Goal: Information Seeking & Learning: Learn about a topic

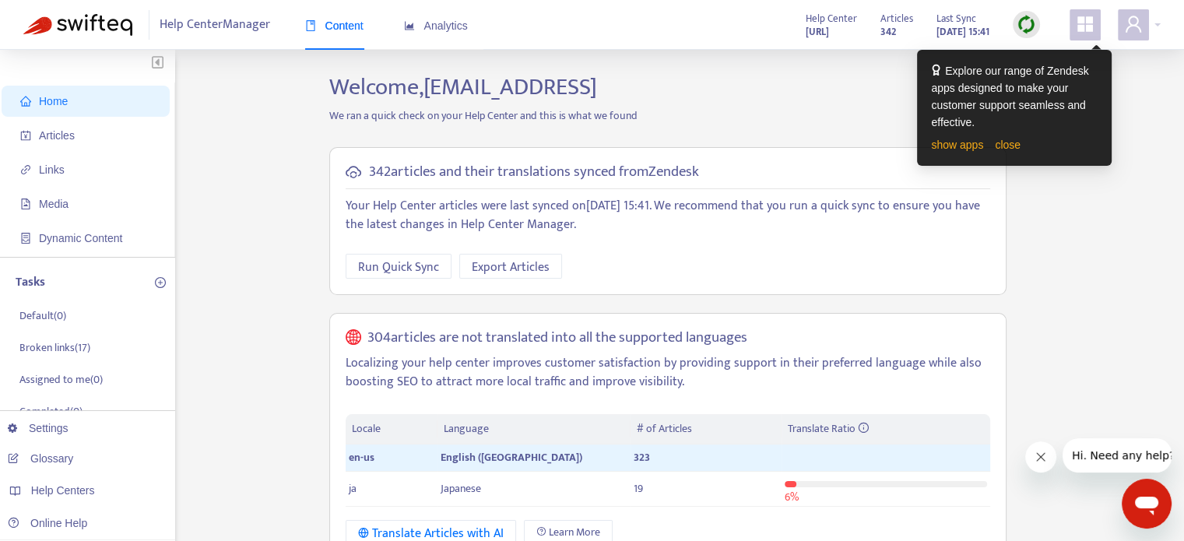
click at [1020, 23] on img at bounding box center [1026, 24] width 19 height 19
click at [1158, 24] on div at bounding box center [1139, 24] width 43 height 31
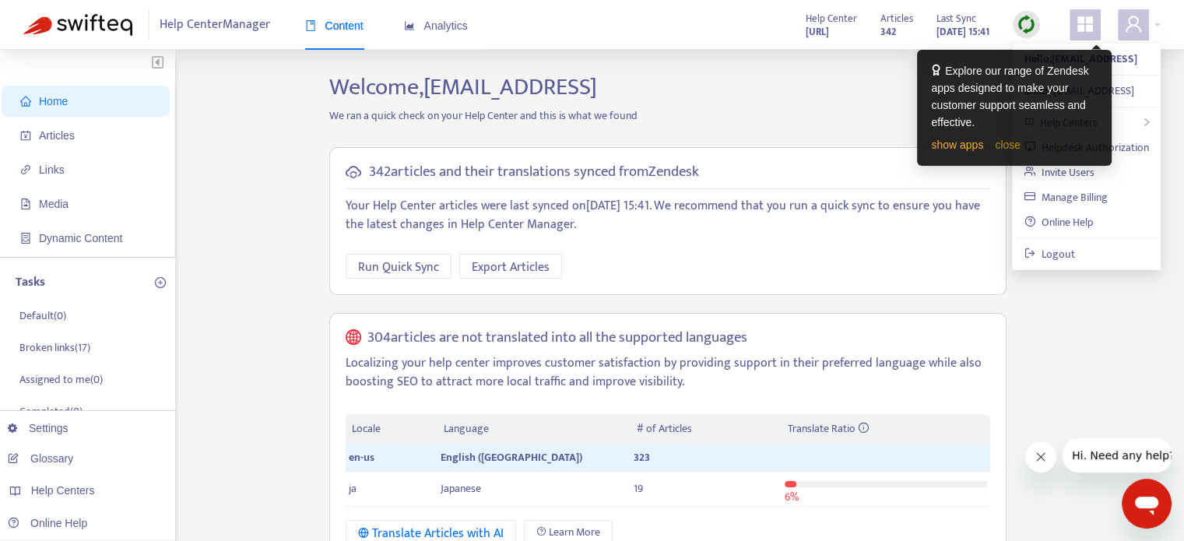
click at [995, 146] on link "close" at bounding box center [1008, 145] width 26 height 12
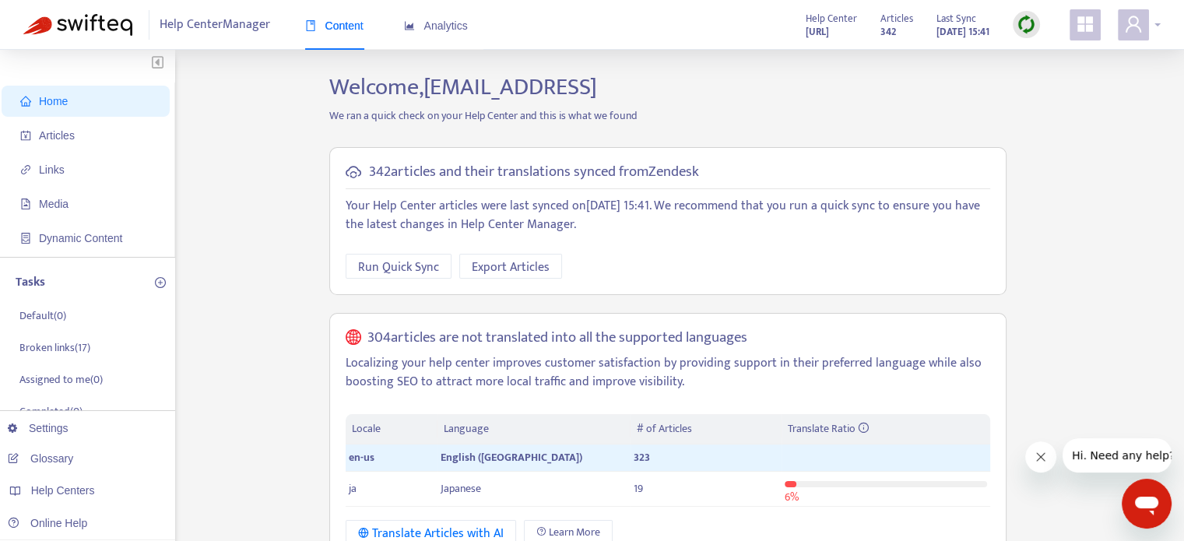
click at [1133, 30] on icon "user" at bounding box center [1133, 24] width 19 height 19
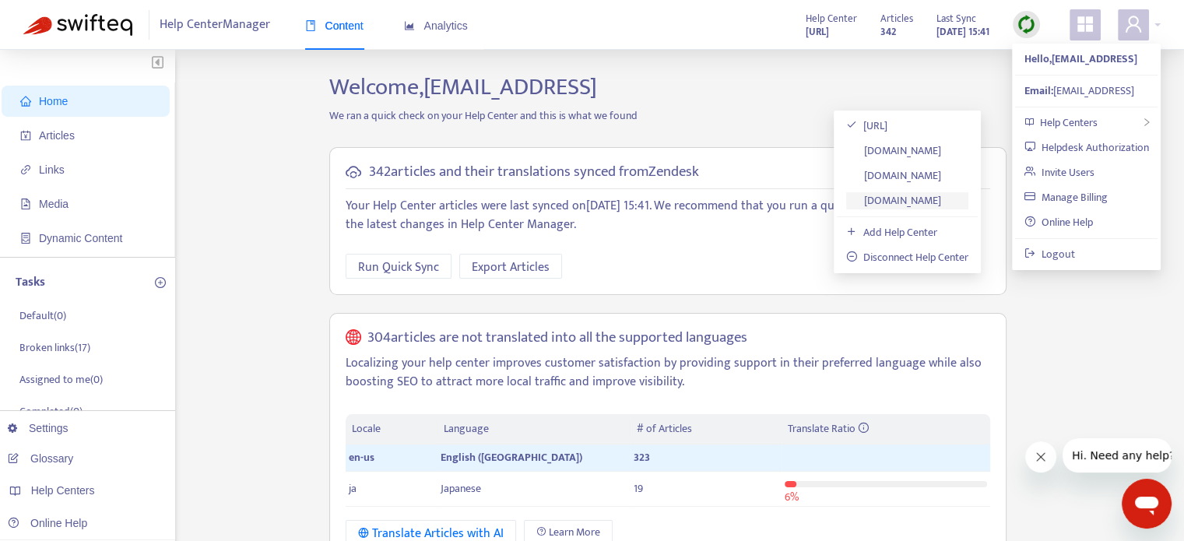
click at [912, 202] on link "[DOMAIN_NAME]" at bounding box center [893, 201] width 95 height 18
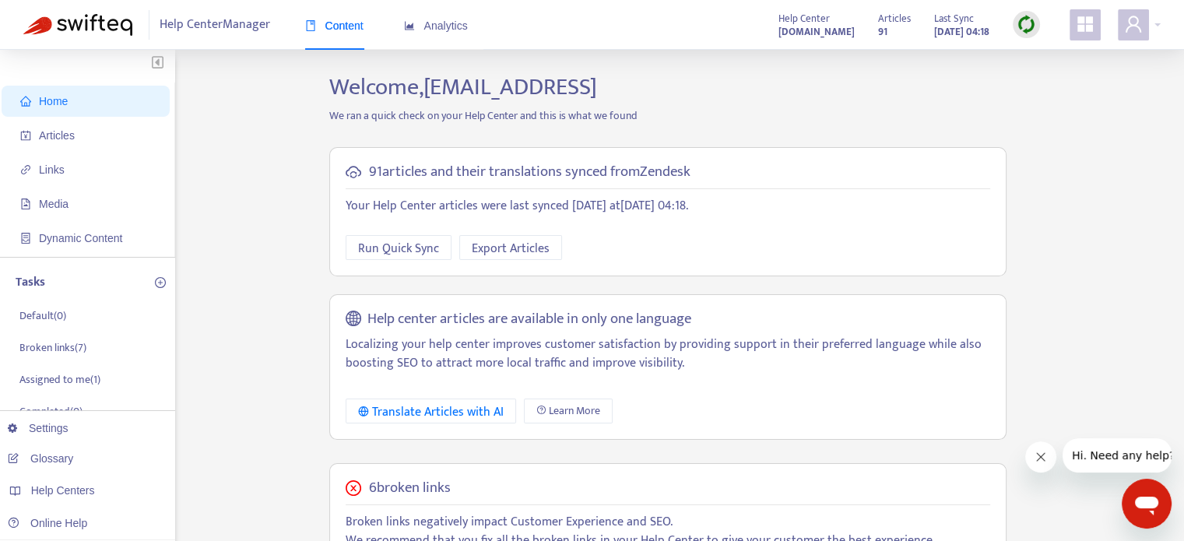
click at [1028, 26] on img at bounding box center [1026, 24] width 19 height 19
click at [1045, 52] on link "Quick Sync" at bounding box center [1058, 56] width 66 height 18
click at [65, 133] on span "Articles" at bounding box center [57, 135] width 36 height 12
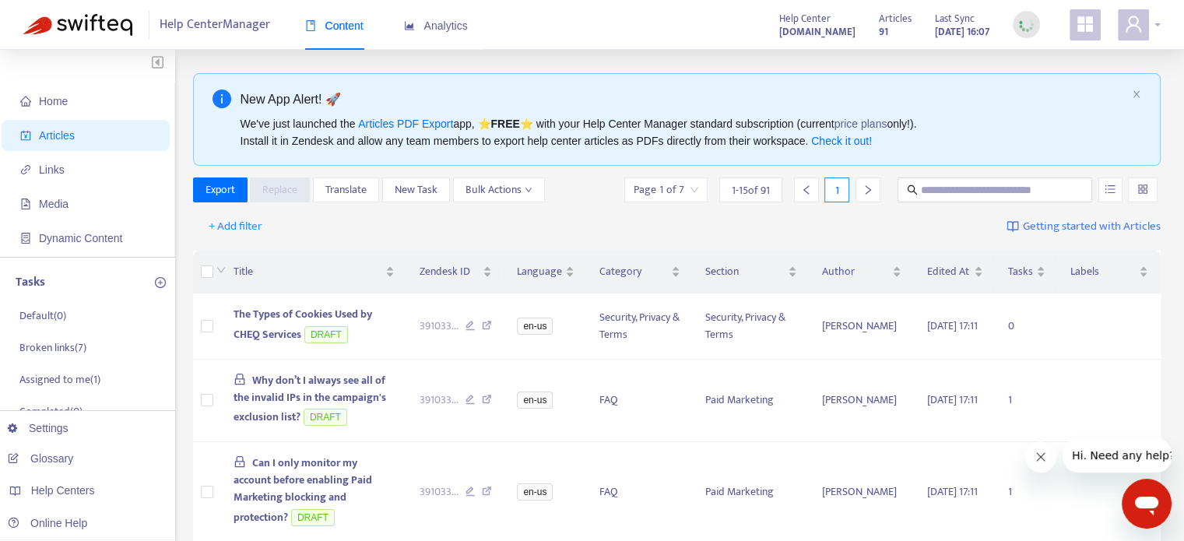
click at [1155, 27] on div at bounding box center [1139, 24] width 43 height 31
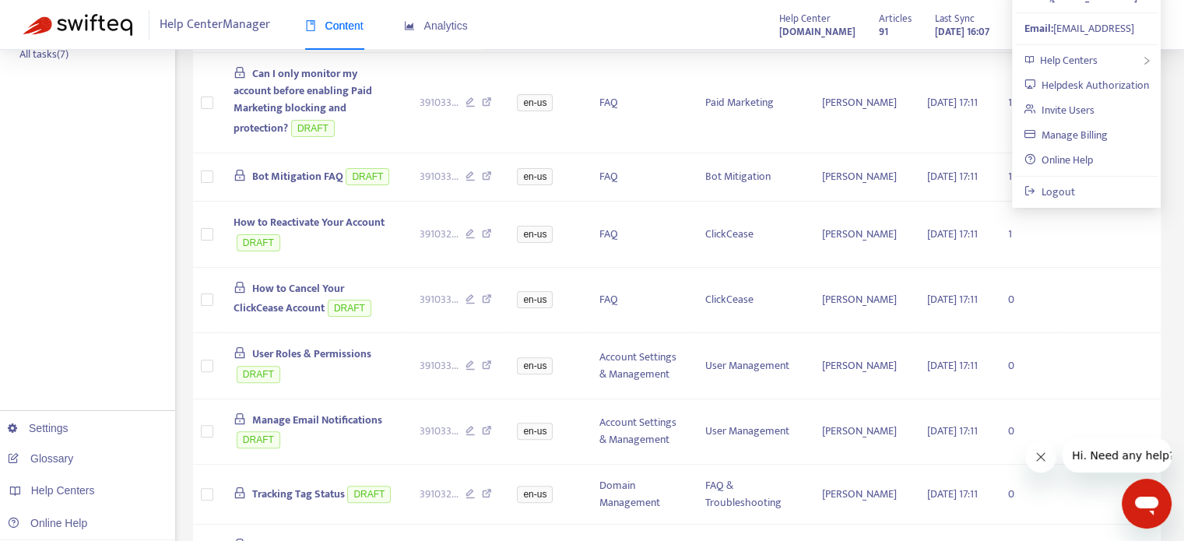
scroll to position [156, 0]
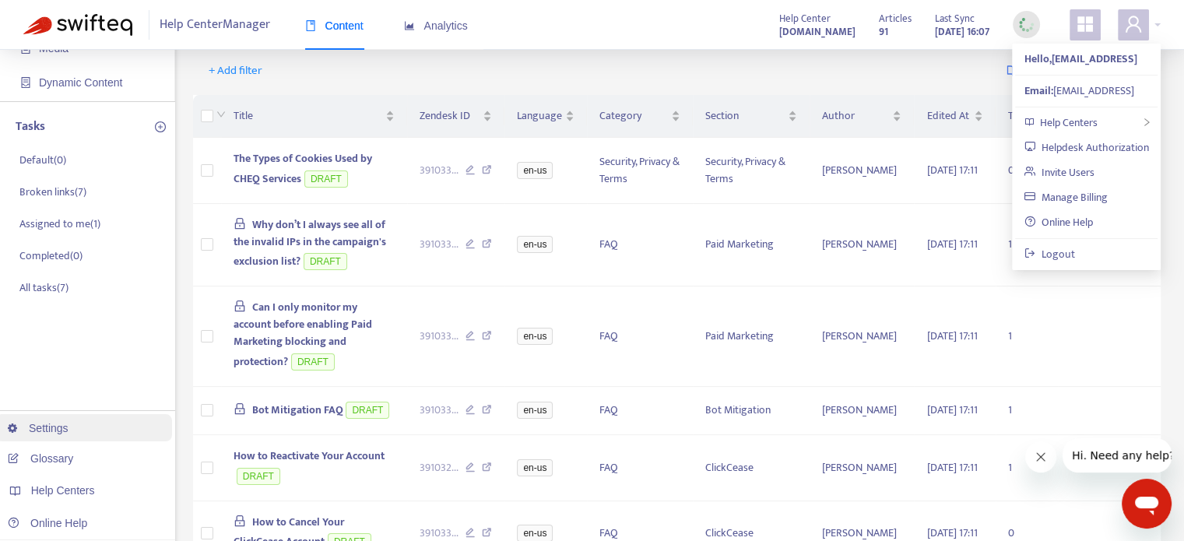
click at [69, 427] on link "Settings" at bounding box center [38, 428] width 61 height 12
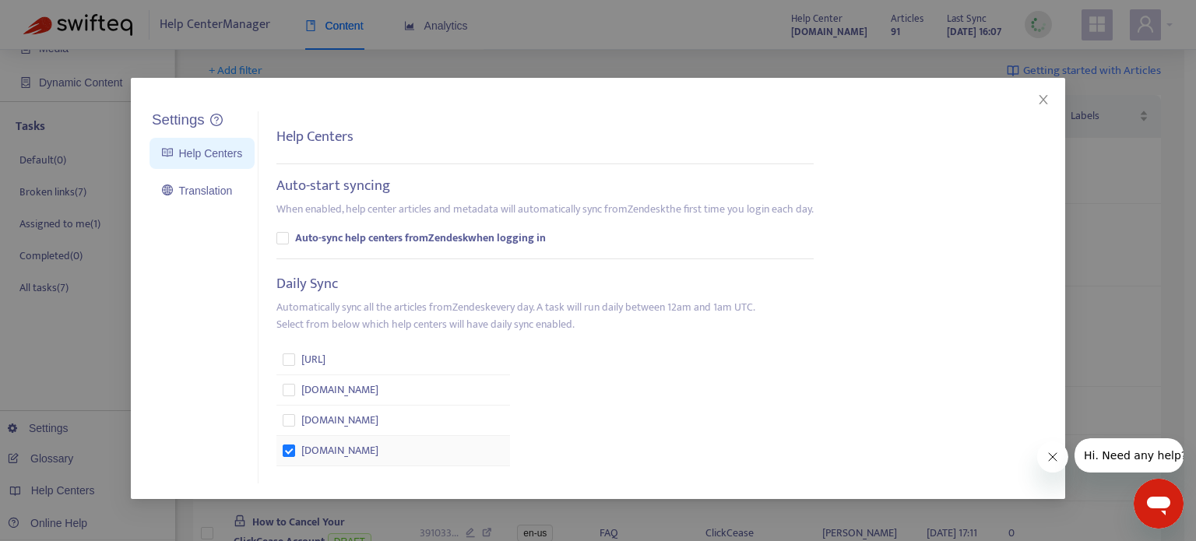
click at [352, 445] on span "[DOMAIN_NAME]" at bounding box center [339, 450] width 77 height 17
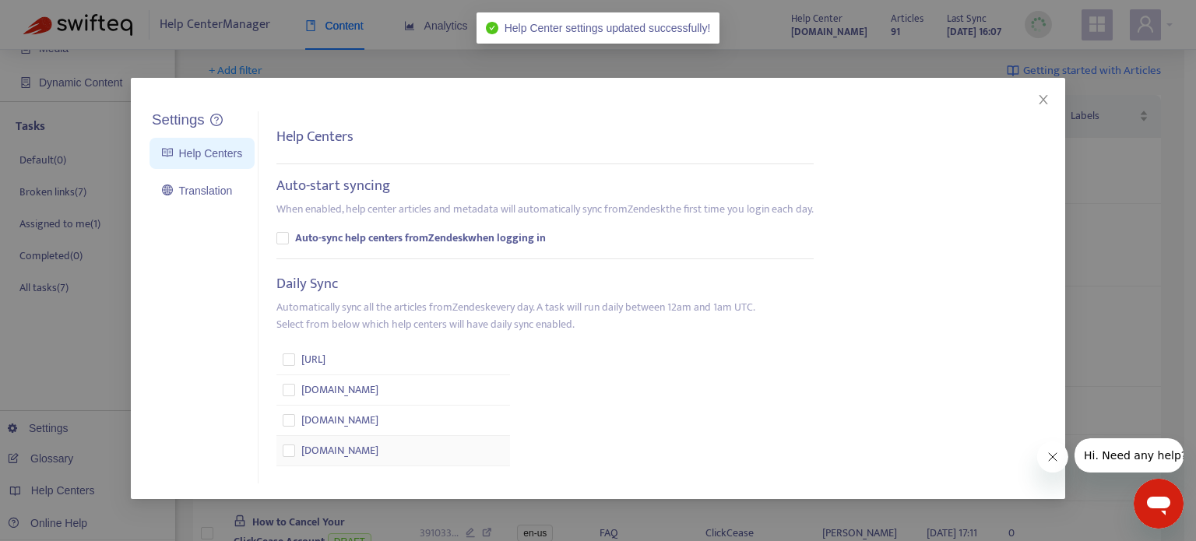
click at [336, 448] on span "[DOMAIN_NAME]" at bounding box center [339, 450] width 77 height 17
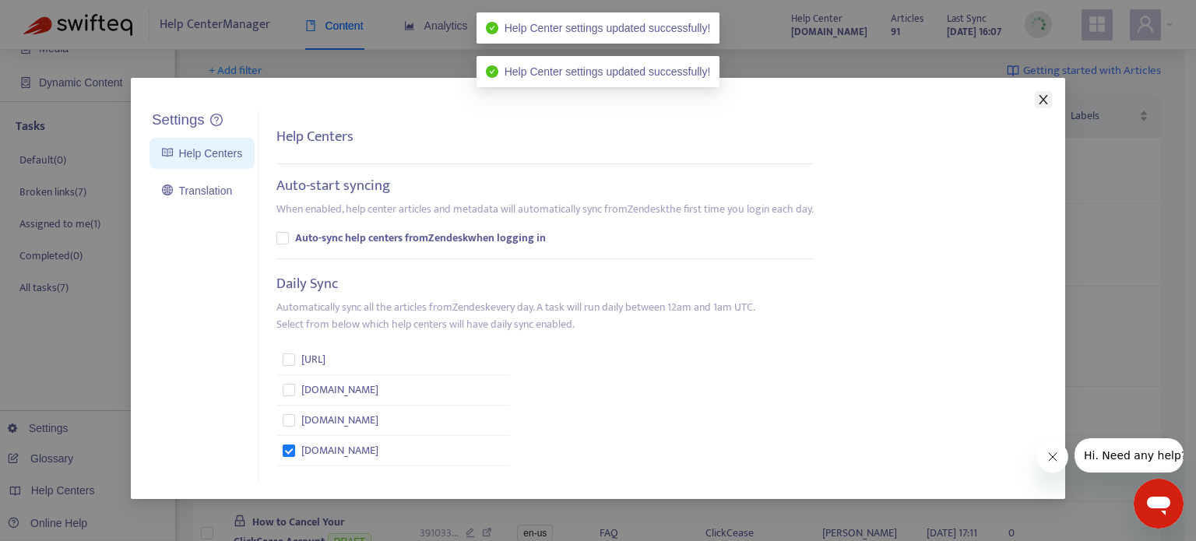
click at [1044, 95] on icon "close" at bounding box center [1043, 99] width 12 height 12
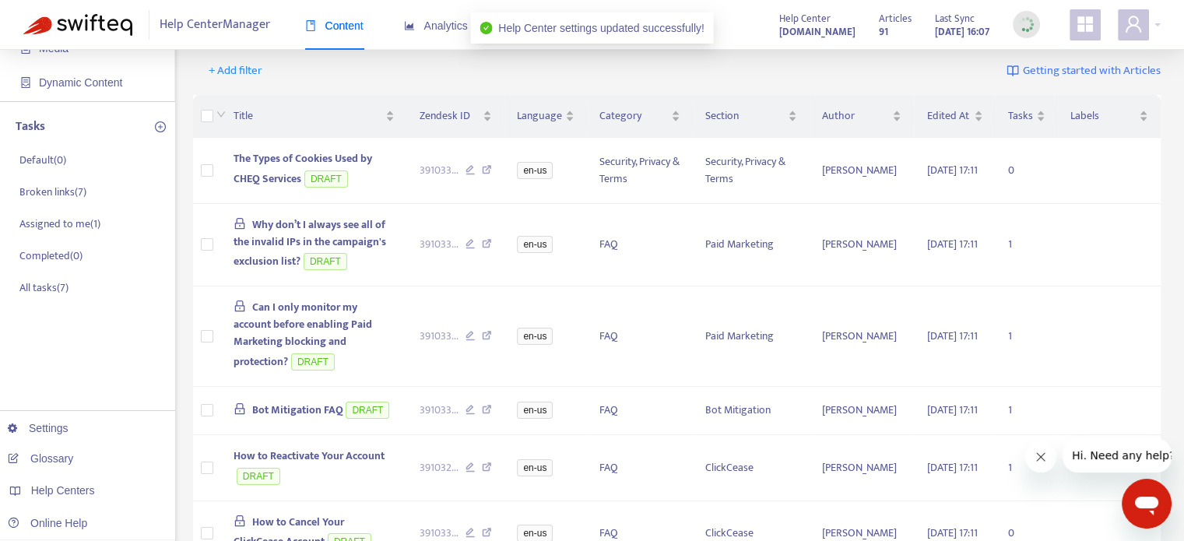
click at [803, 32] on strong "[DOMAIN_NAME]" at bounding box center [817, 31] width 76 height 17
click at [779, 33] on strong "[DOMAIN_NAME]" at bounding box center [817, 31] width 76 height 17
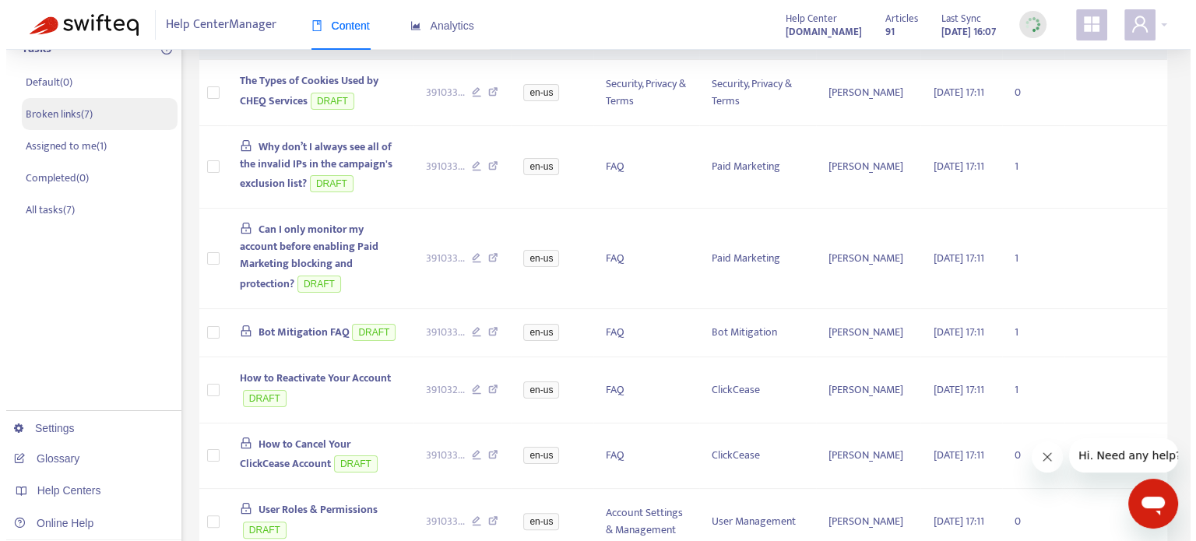
scroll to position [0, 0]
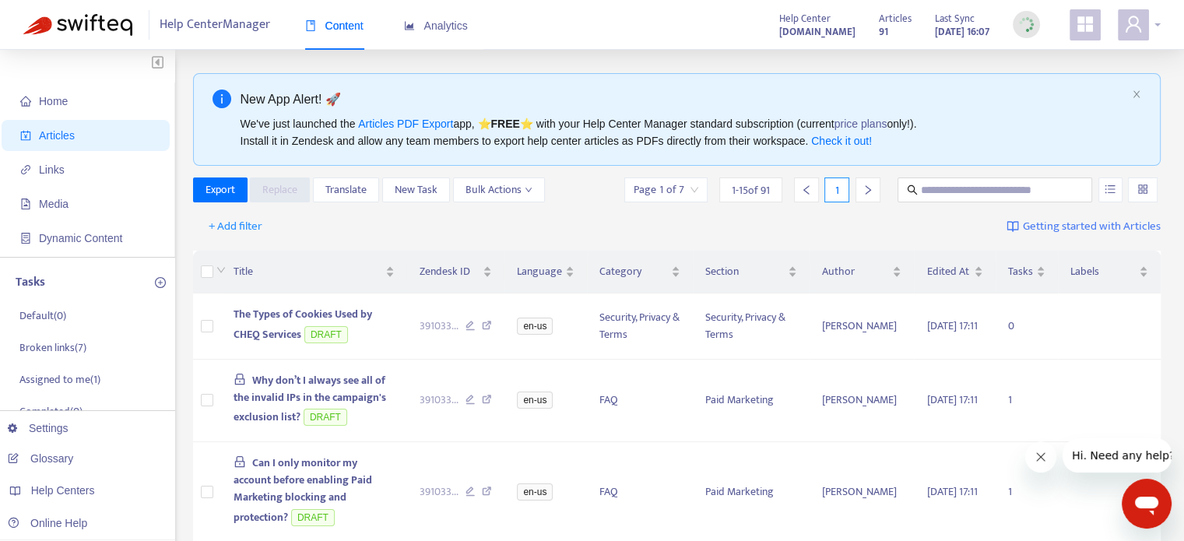
click at [1157, 26] on div at bounding box center [1139, 24] width 43 height 31
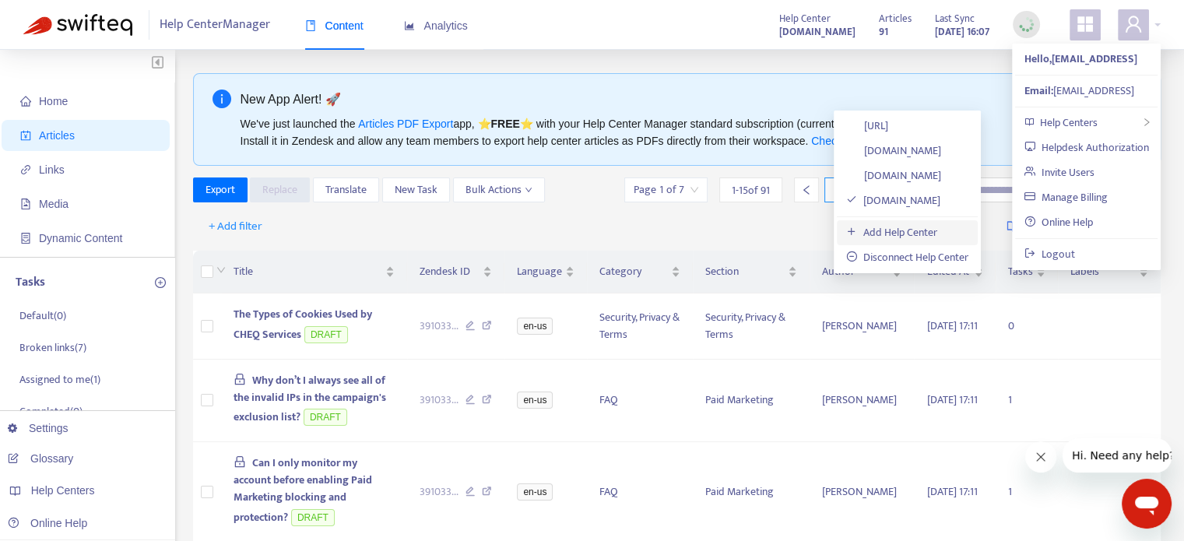
click at [921, 230] on link "Add Help Center" at bounding box center [891, 232] width 91 height 18
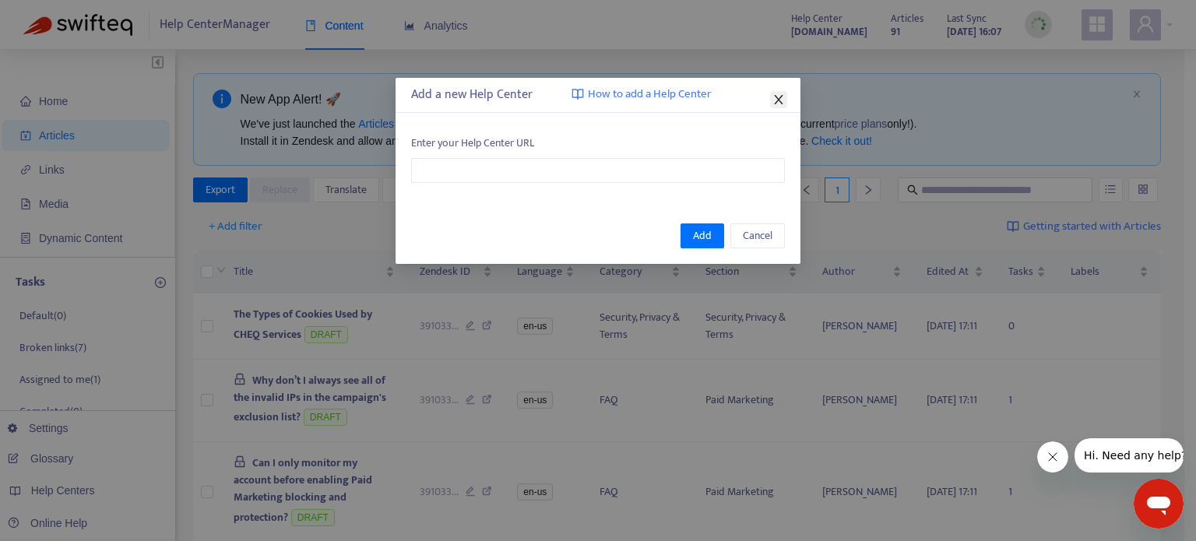
click at [775, 99] on icon "close" at bounding box center [778, 99] width 12 height 12
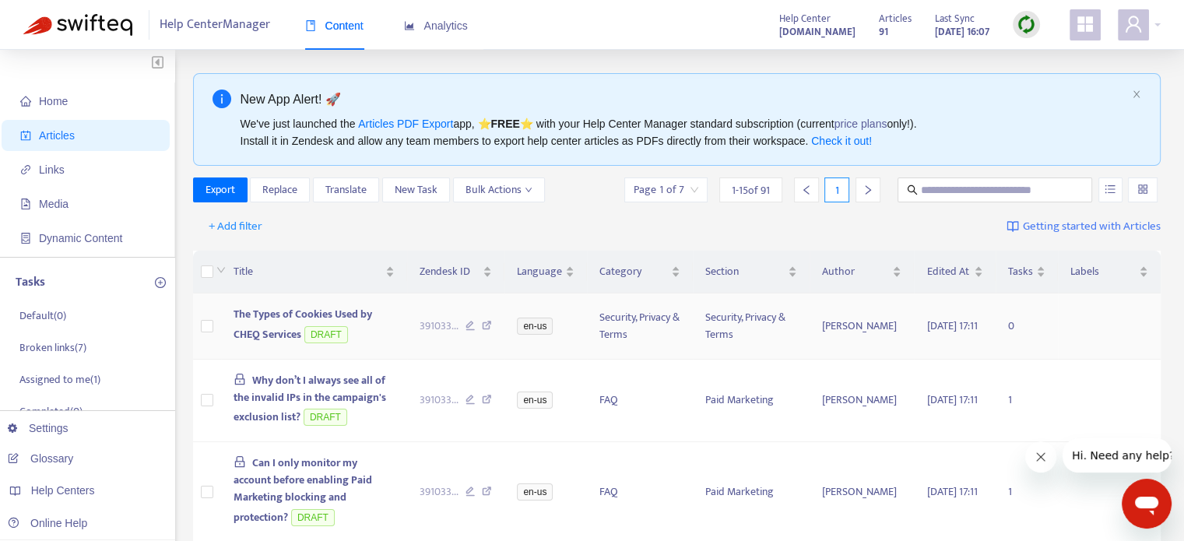
click at [340, 313] on span "The Types of Cookies Used by CHEQ Services" at bounding box center [303, 324] width 139 height 38
click at [251, 332] on span "The Types of Cookies Used by CHEQ Services" at bounding box center [303, 324] width 139 height 38
click at [248, 332] on span "The Types of Cookies Used by CHEQ Services" at bounding box center [303, 324] width 139 height 38
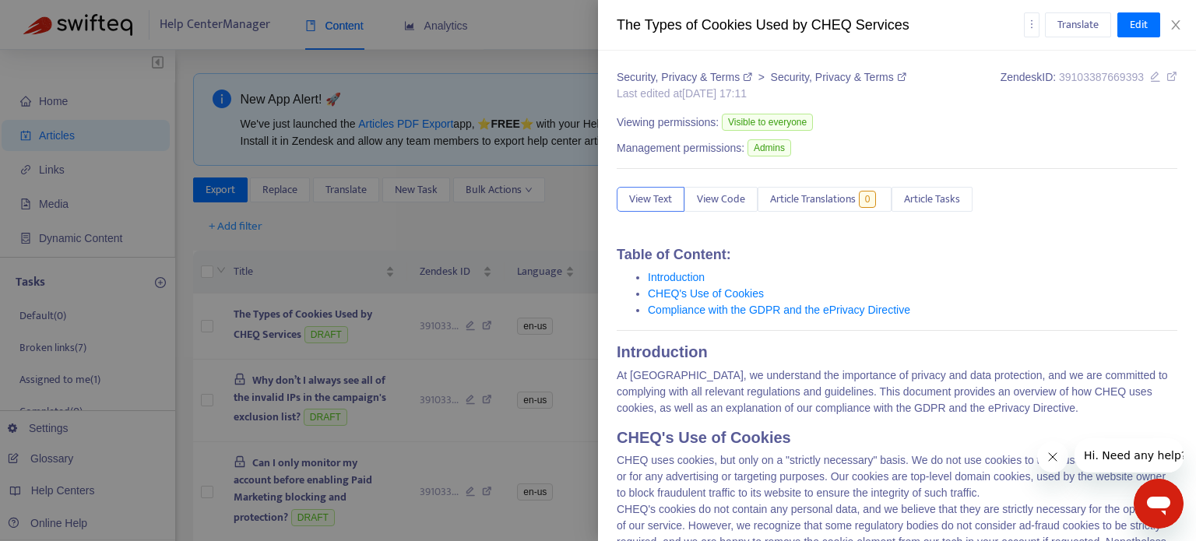
click at [688, 279] on link "Introduction" at bounding box center [676, 277] width 57 height 12
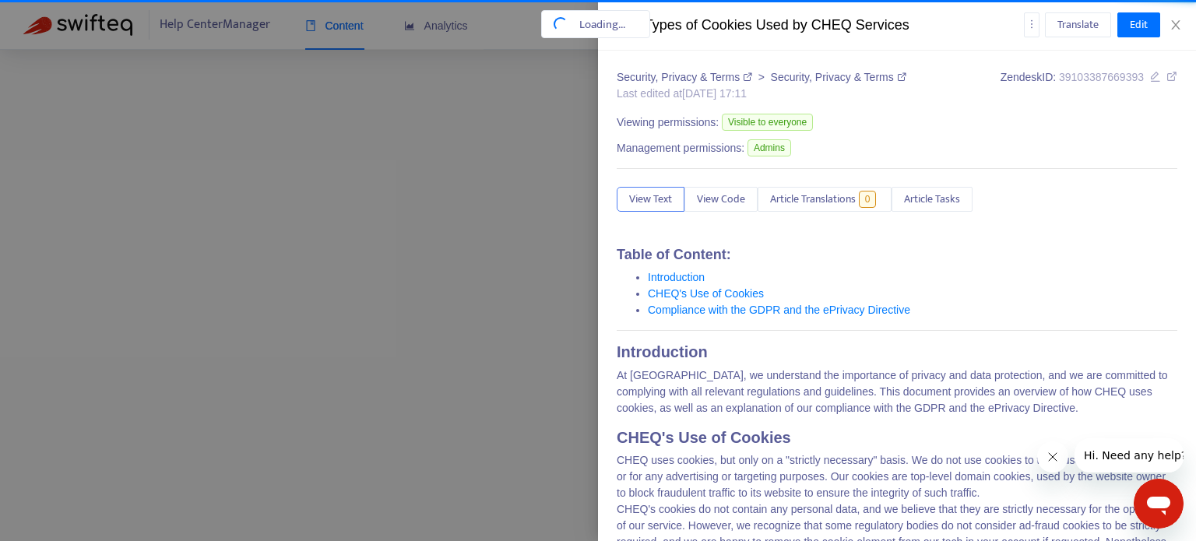
scroll to position [291, 0]
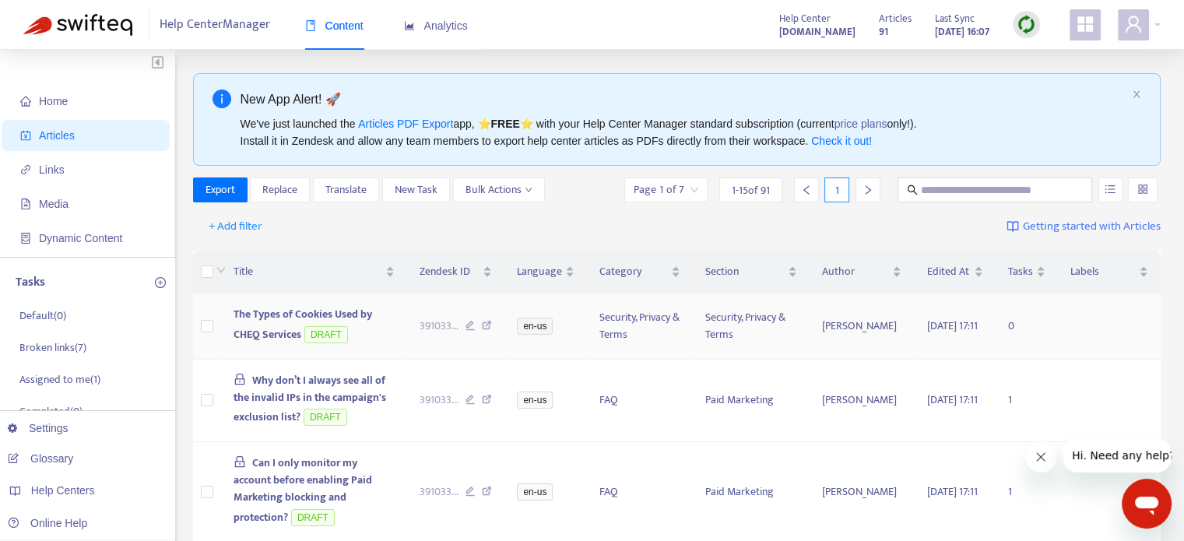
click at [349, 317] on span "The Types of Cookies Used by CHEQ Services" at bounding box center [303, 324] width 139 height 38
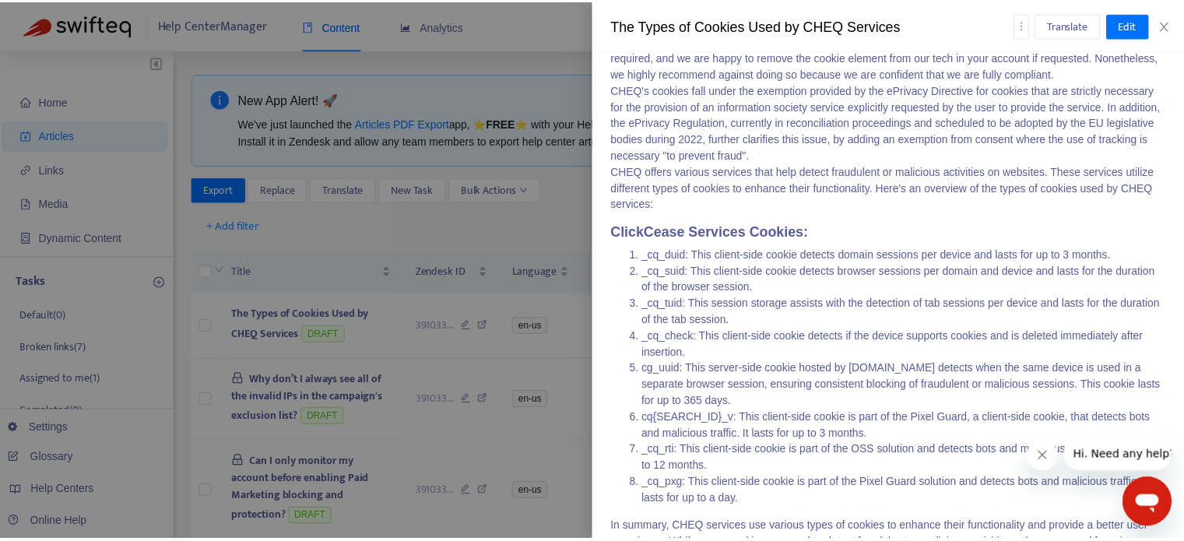
scroll to position [0, 0]
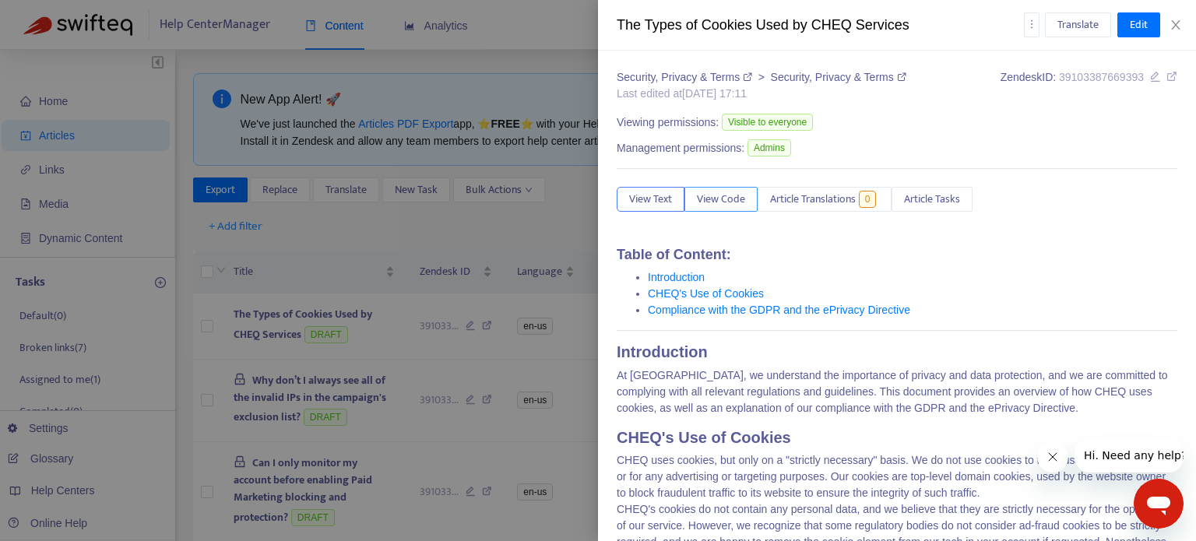
click at [713, 202] on span "View Code" at bounding box center [721, 199] width 48 height 17
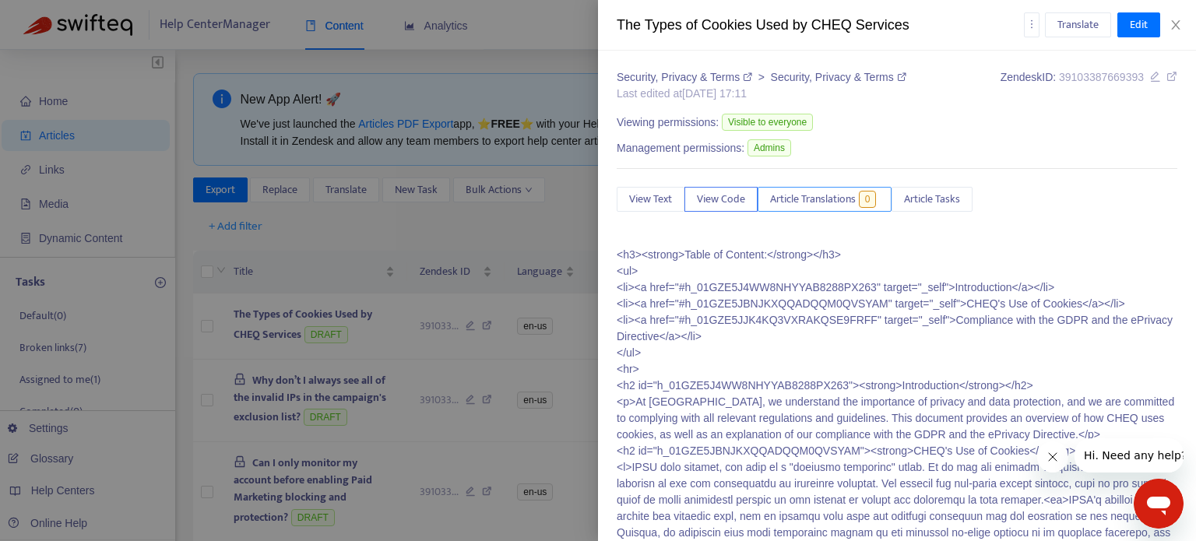
click at [809, 199] on span "Article Translations" at bounding box center [813, 199] width 86 height 17
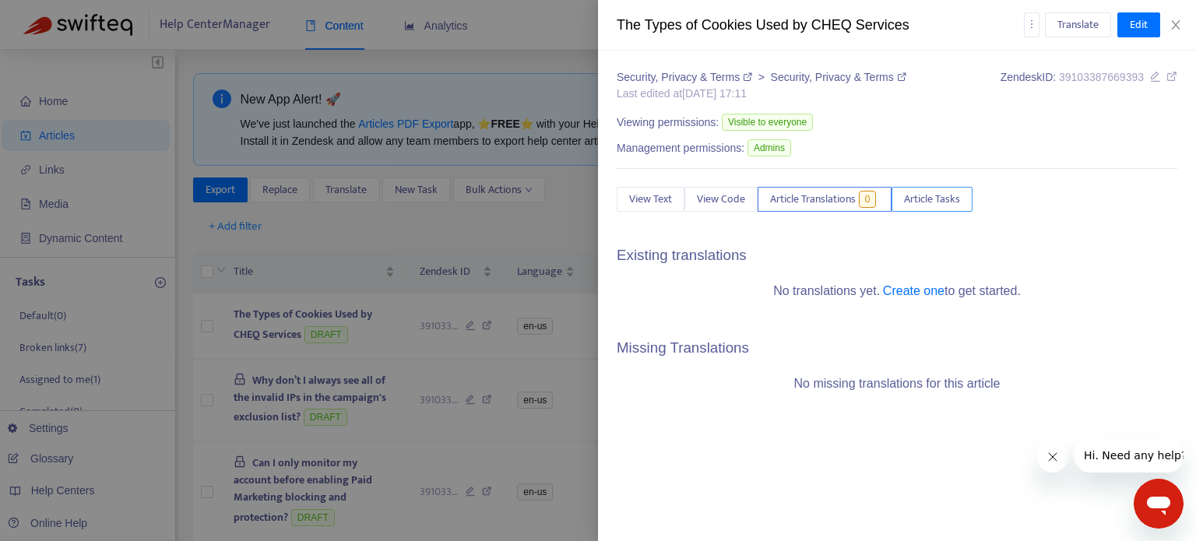
click at [919, 202] on span "Article Tasks" at bounding box center [932, 199] width 56 height 17
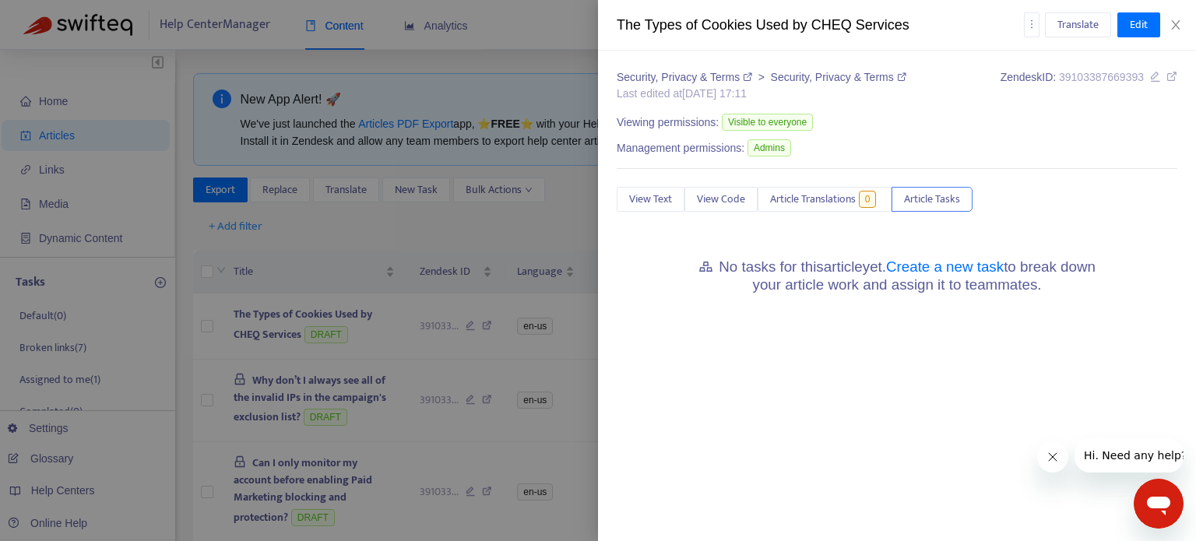
click at [795, 184] on div "Security, Privacy & Terms > Security, Privacy & Terms Last edited at [DATE] 17:…" at bounding box center [897, 184] width 560 height 230
click at [794, 199] on span "Article Translations" at bounding box center [813, 199] width 86 height 17
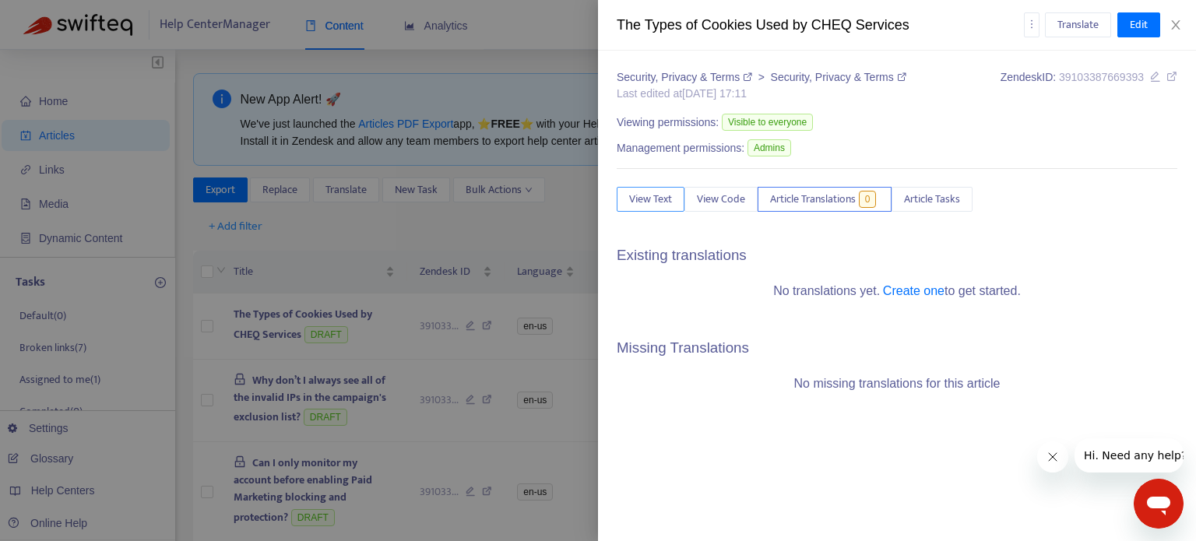
click at [648, 202] on span "View Text" at bounding box center [650, 199] width 43 height 17
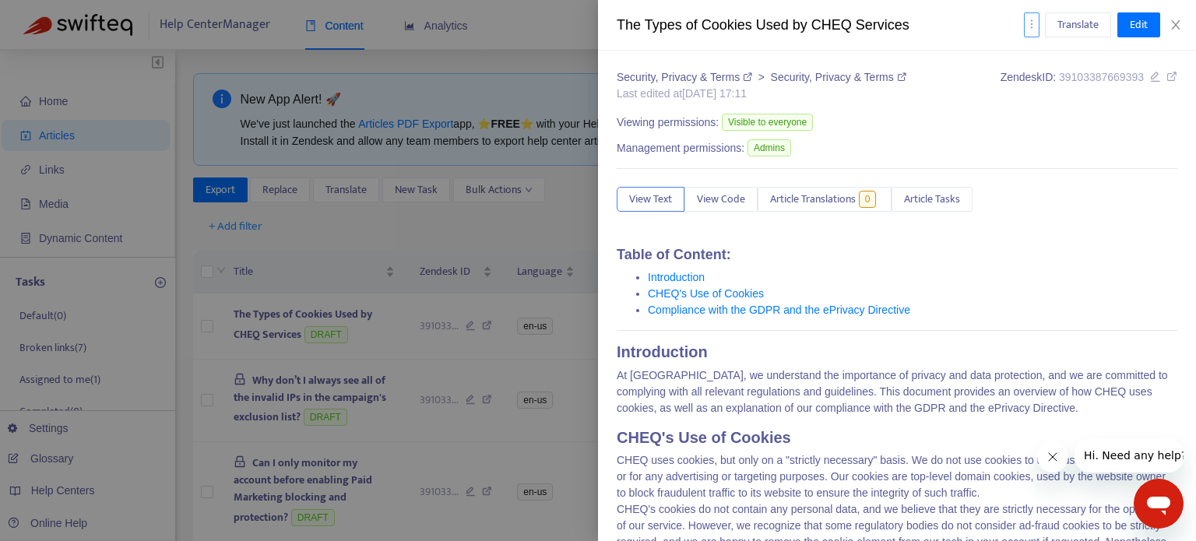
click at [1028, 22] on icon "more" at bounding box center [1031, 24] width 11 height 11
click at [1032, 26] on icon "more" at bounding box center [1031, 24] width 11 height 11
click at [1175, 24] on icon "close" at bounding box center [1175, 24] width 9 height 9
